Goal: Task Accomplishment & Management: Use online tool/utility

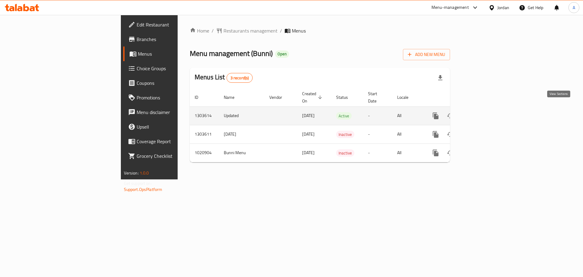
click at [483, 112] on icon "enhanced table" at bounding box center [479, 115] width 7 height 7
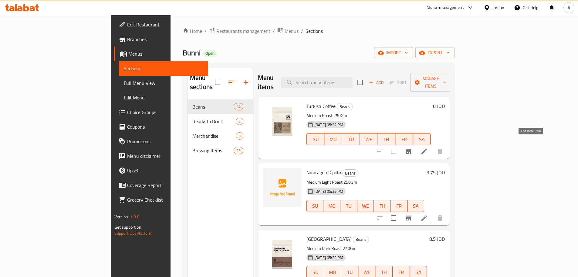
click at [428, 148] on icon at bounding box center [424, 151] width 7 height 7
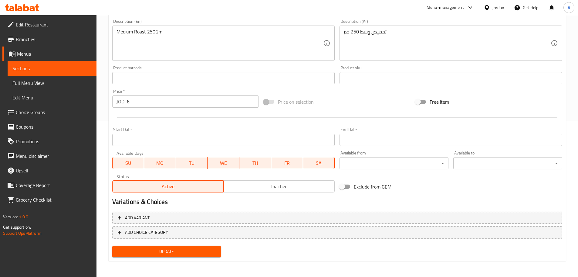
scroll to position [156, 0]
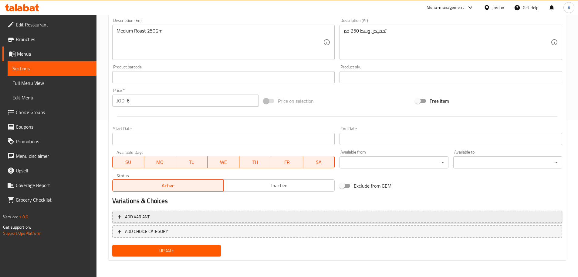
click at [135, 213] on span "Add variant" at bounding box center [137, 217] width 25 height 8
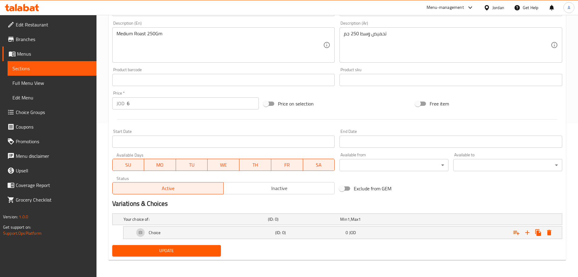
scroll to position [154, 0]
click at [65, 110] on span "Choice Groups" at bounding box center [54, 111] width 76 height 7
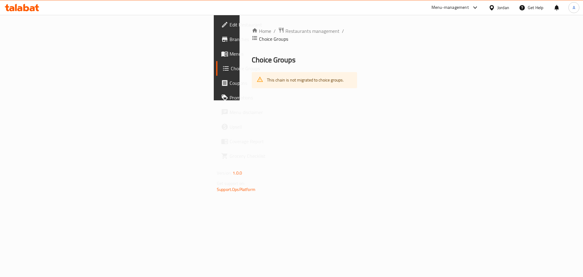
click at [267, 74] on div "This chain is not migrated to choice groups." at bounding box center [305, 80] width 77 height 12
click at [231, 69] on span "Choice Groups" at bounding box center [269, 68] width 76 height 7
click at [216, 58] on link "Menus" at bounding box center [263, 53] width 95 height 15
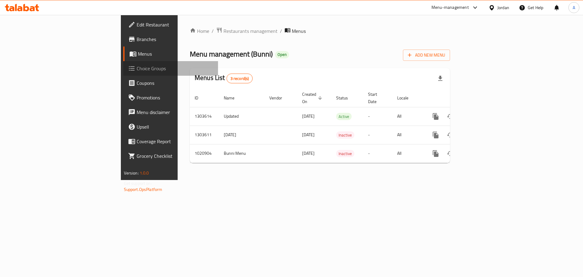
click at [137, 66] on span "Choice Groups" at bounding box center [175, 68] width 77 height 7
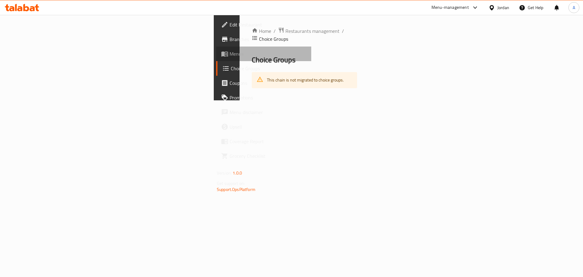
click at [216, 59] on link "Menus" at bounding box center [263, 53] width 95 height 15
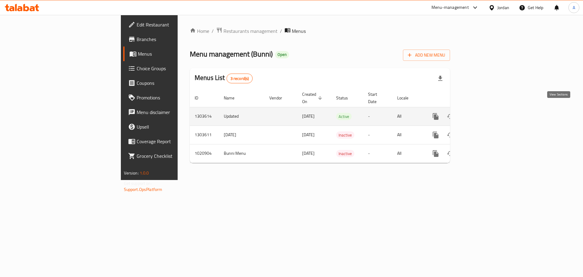
click at [483, 113] on icon "enhanced table" at bounding box center [479, 116] width 7 height 7
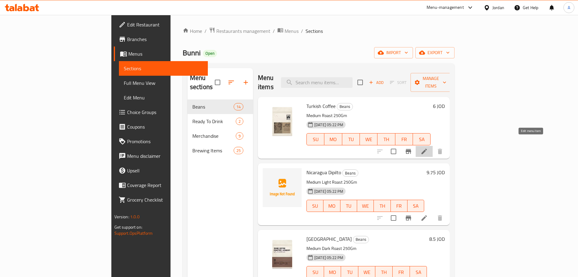
click at [428, 148] on icon at bounding box center [424, 151] width 7 height 7
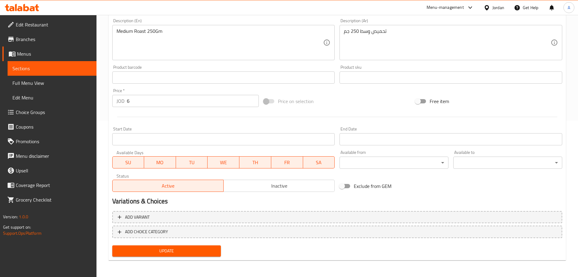
scroll to position [156, 0]
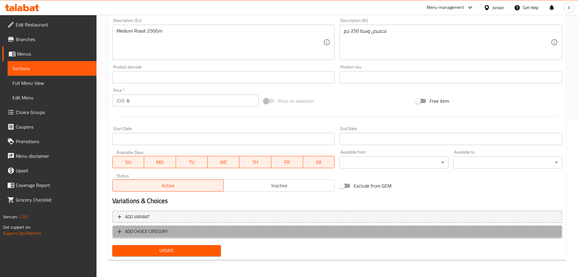
click at [158, 229] on span "ADD CHOICE CATEGORY" at bounding box center [146, 231] width 43 height 8
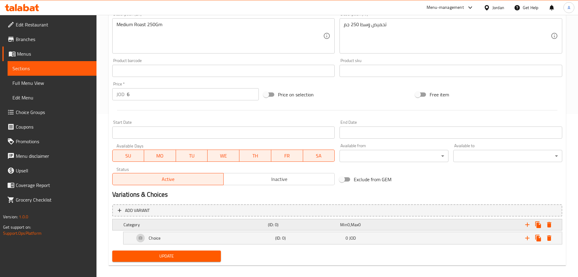
scroll to position [168, 0]
